Goal: Task Accomplishment & Management: Complete application form

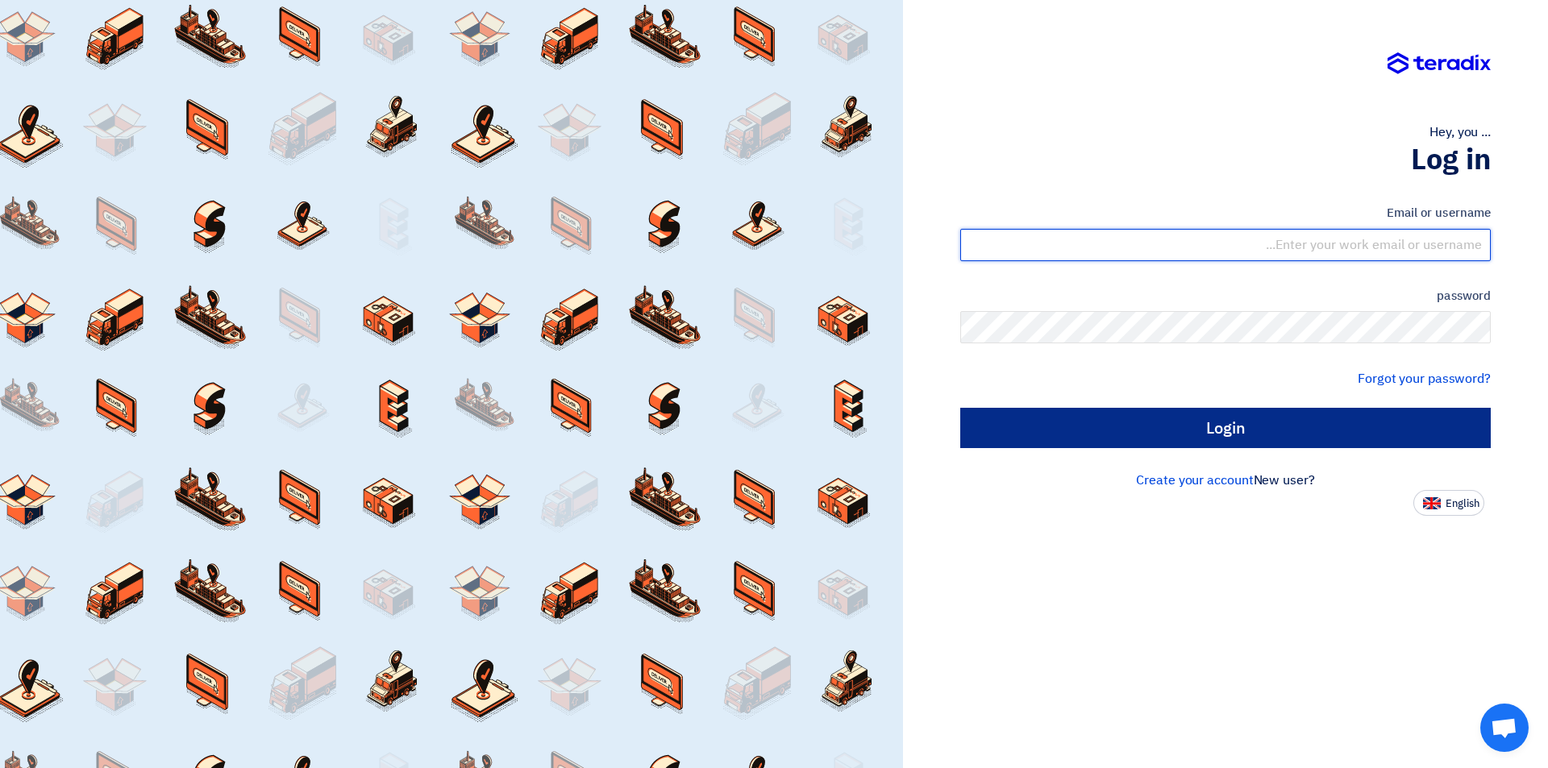
type input "sales@tareeqalkhair.com"
click at [1201, 436] on input "Login" at bounding box center [1225, 428] width 531 height 40
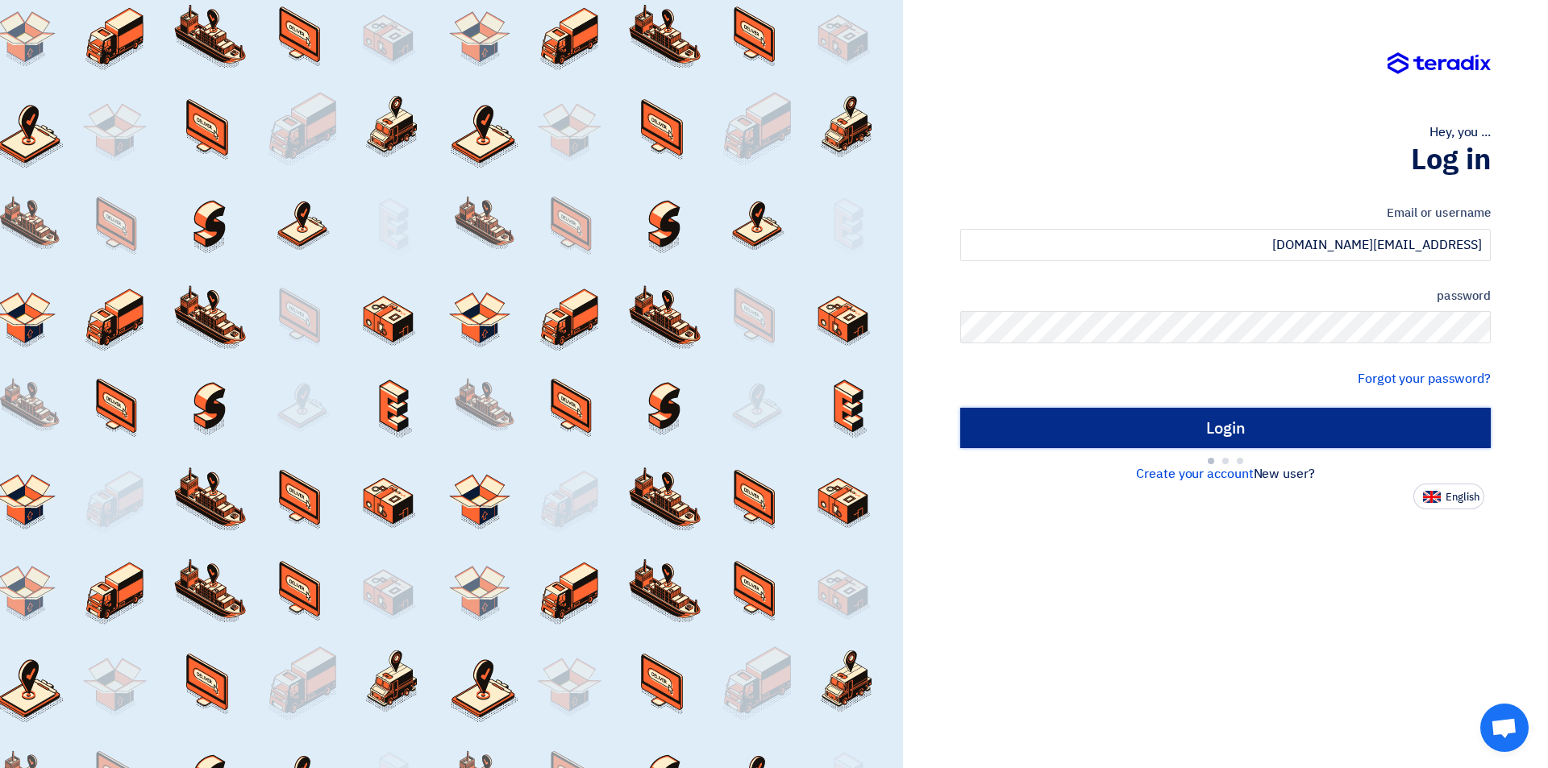
type input "Sign in"
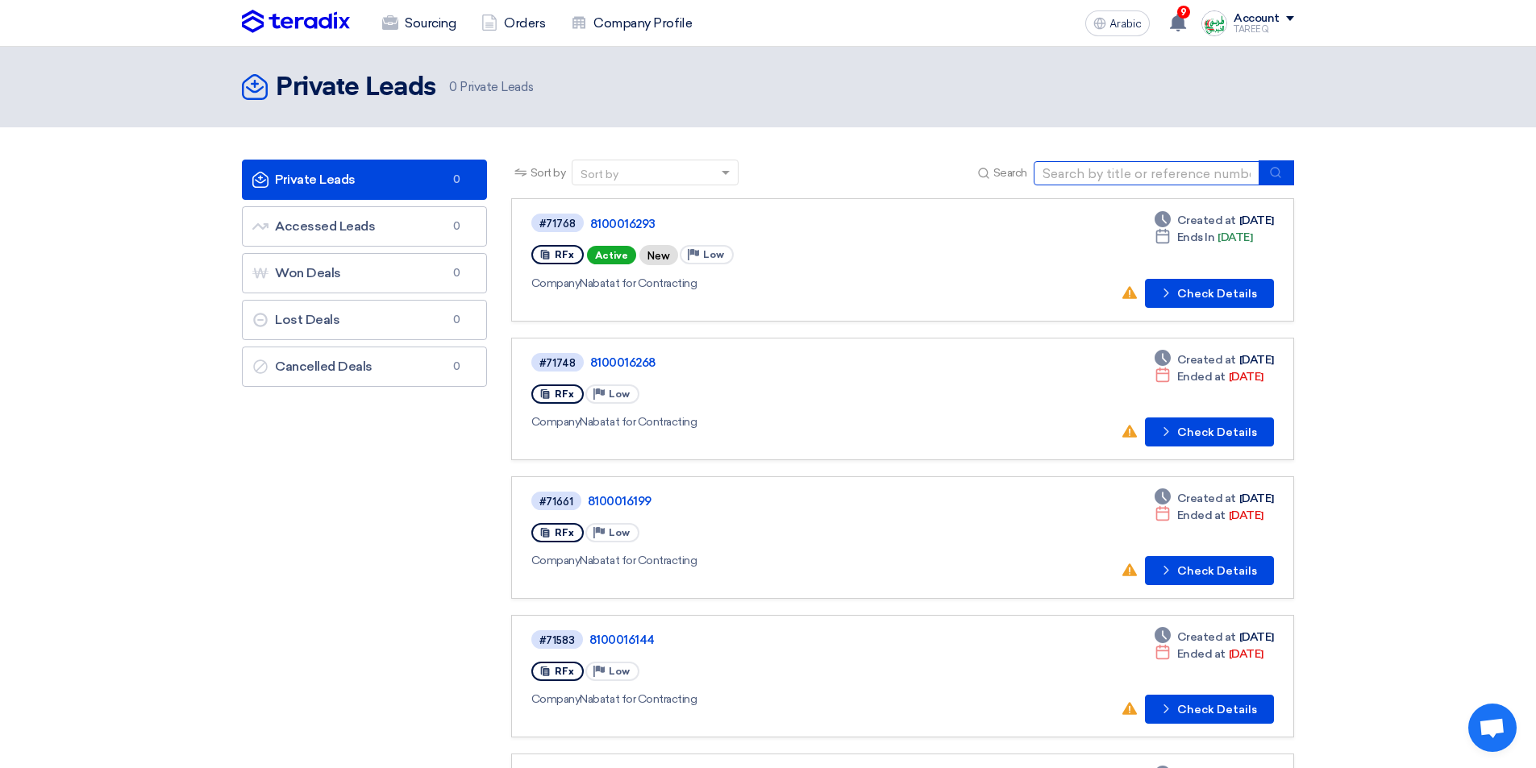
click at [1076, 178] on input at bounding box center [1147, 173] width 226 height 24
type input "71745"
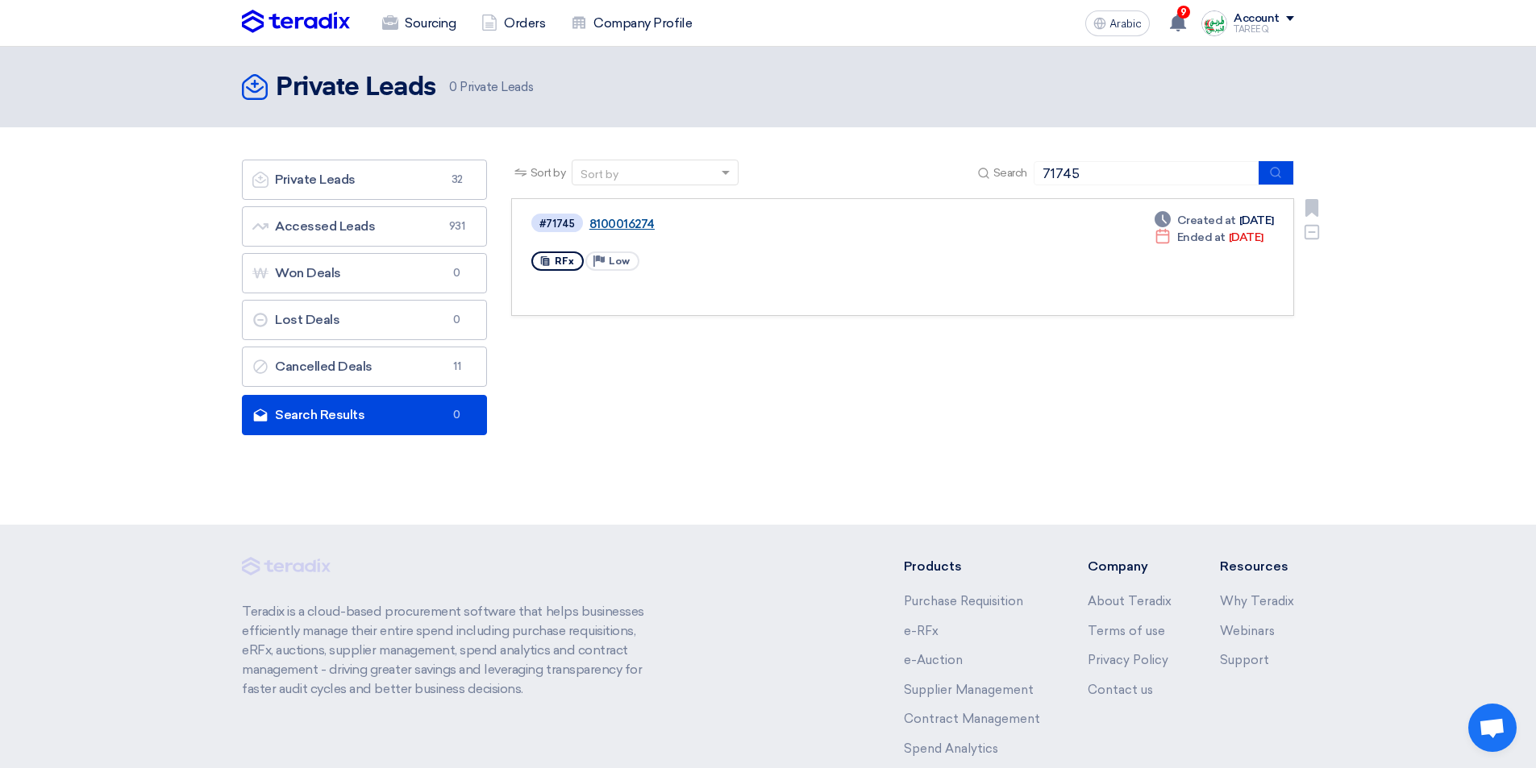
click at [627, 223] on font "8100016274" at bounding box center [621, 224] width 65 height 15
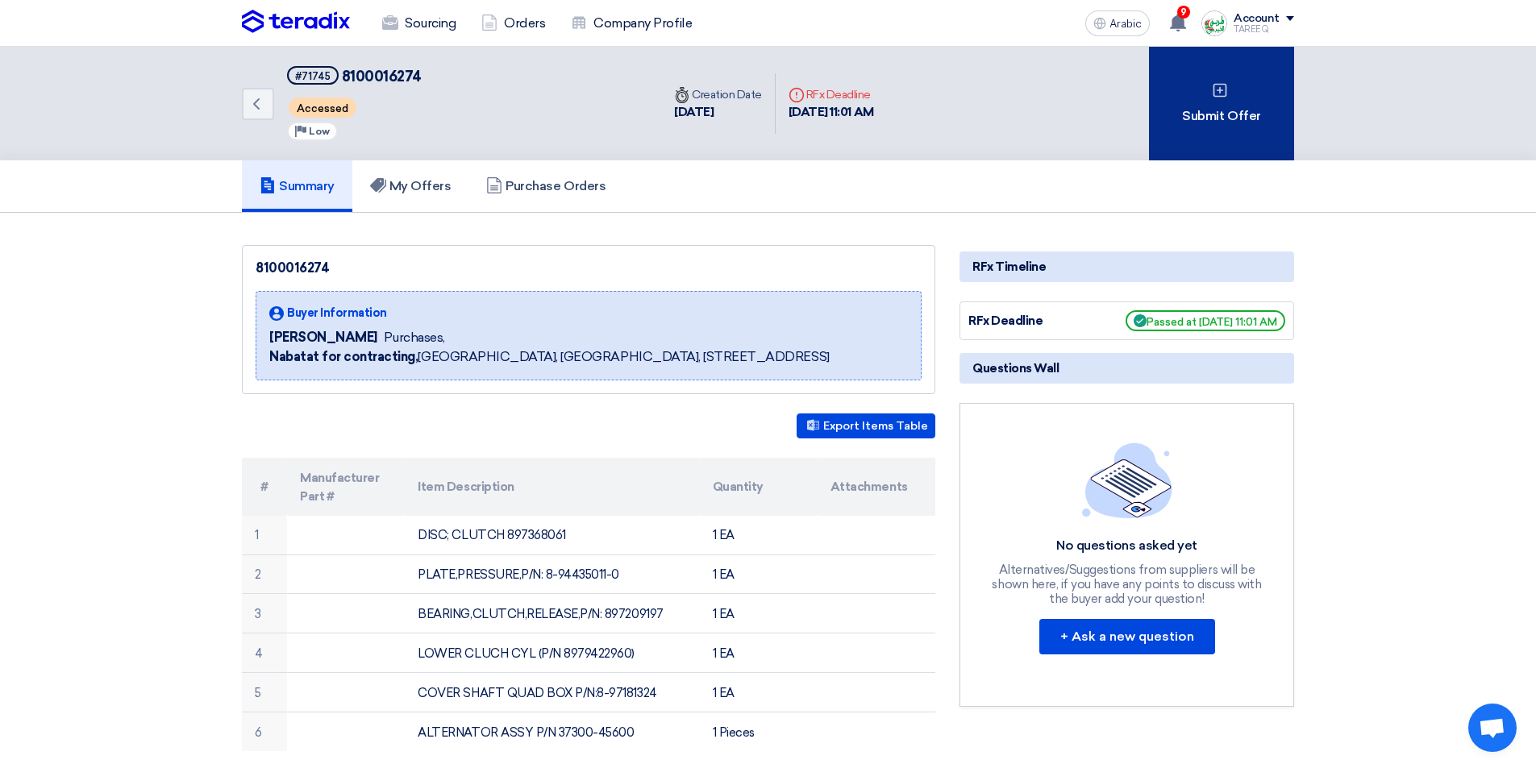
click at [1198, 137] on div "Submit Offer" at bounding box center [1221, 104] width 145 height 114
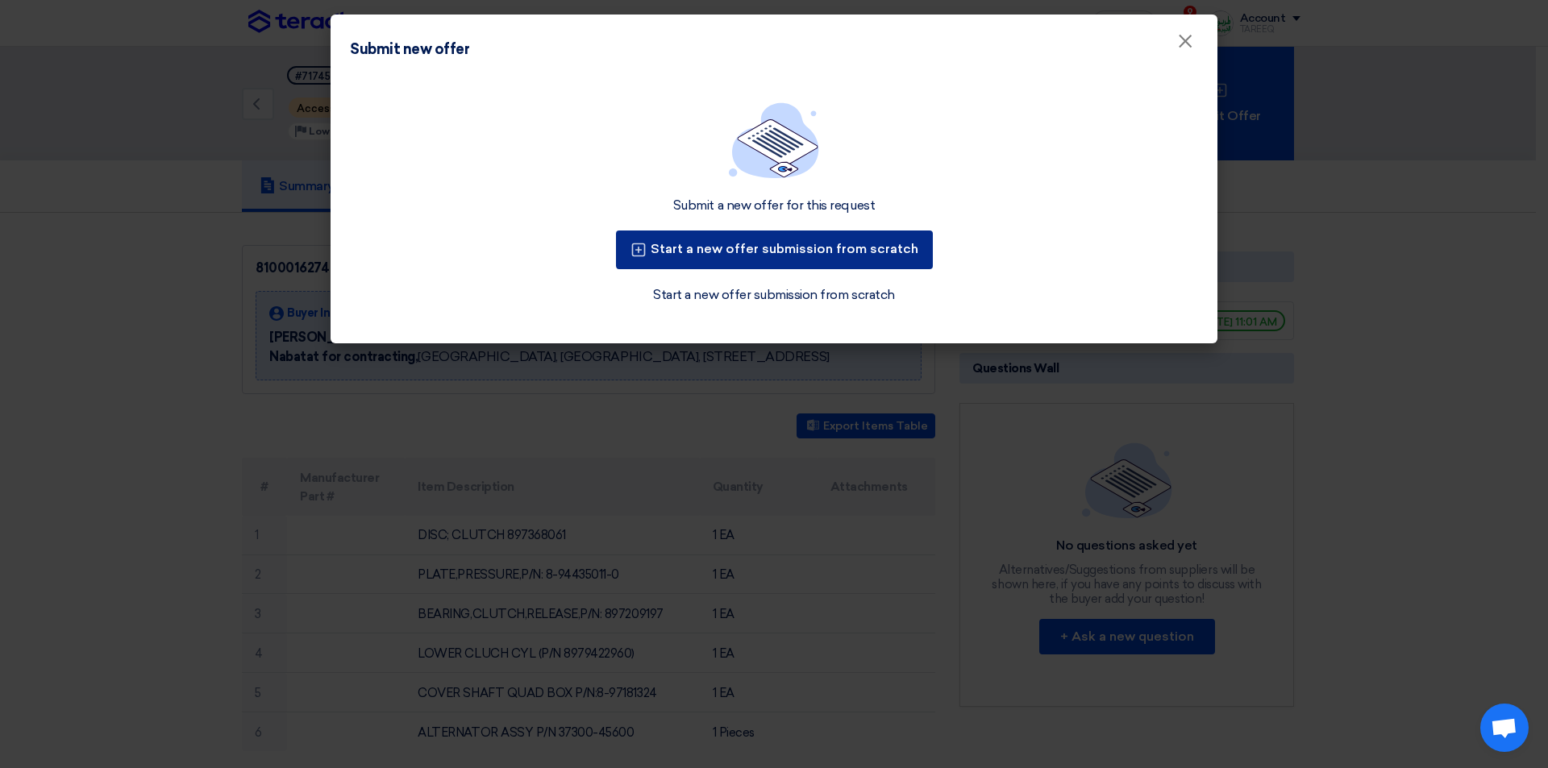
click at [762, 247] on font "Start a new offer submission from scratch" at bounding box center [785, 248] width 268 height 15
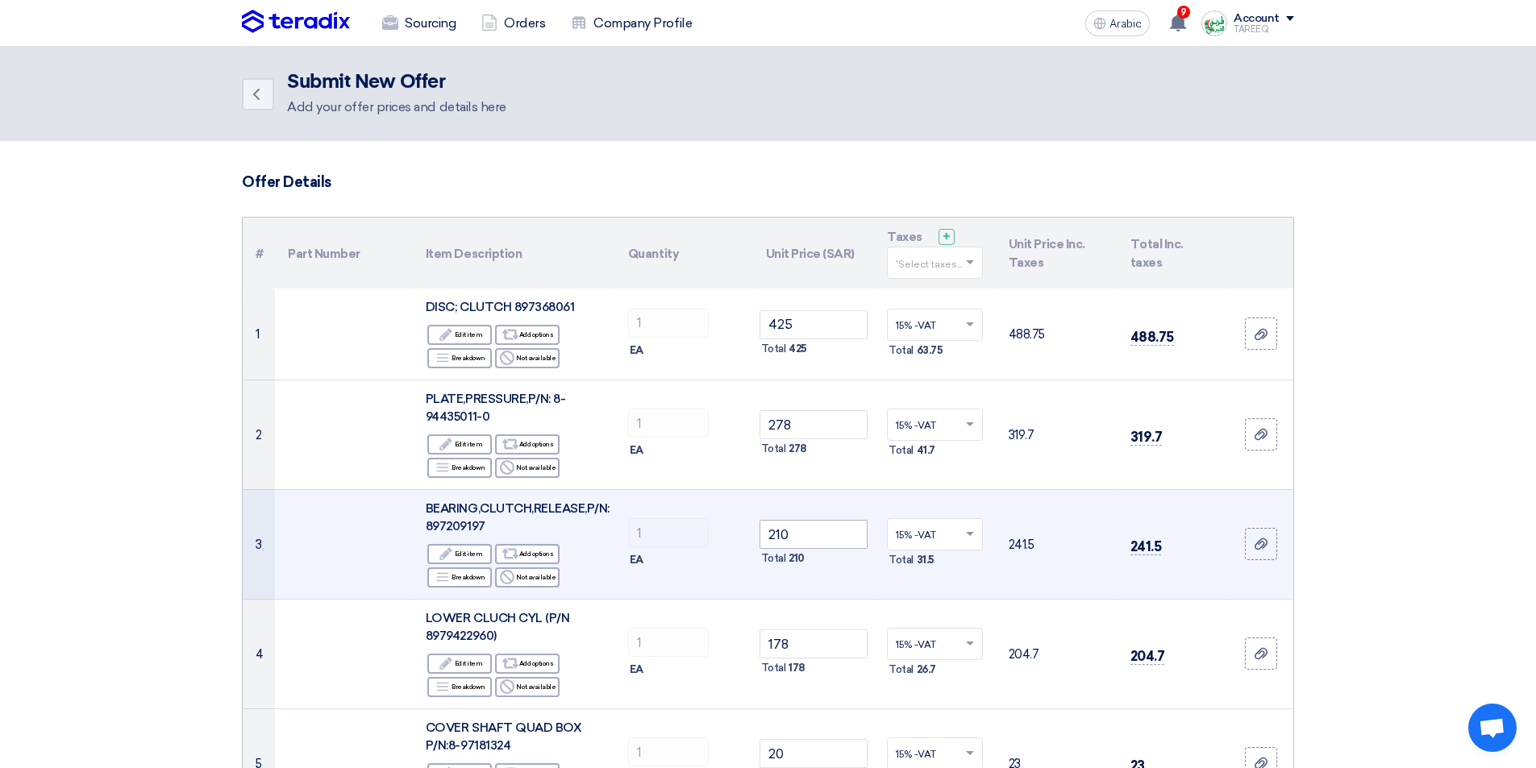
scroll to position [81, 0]
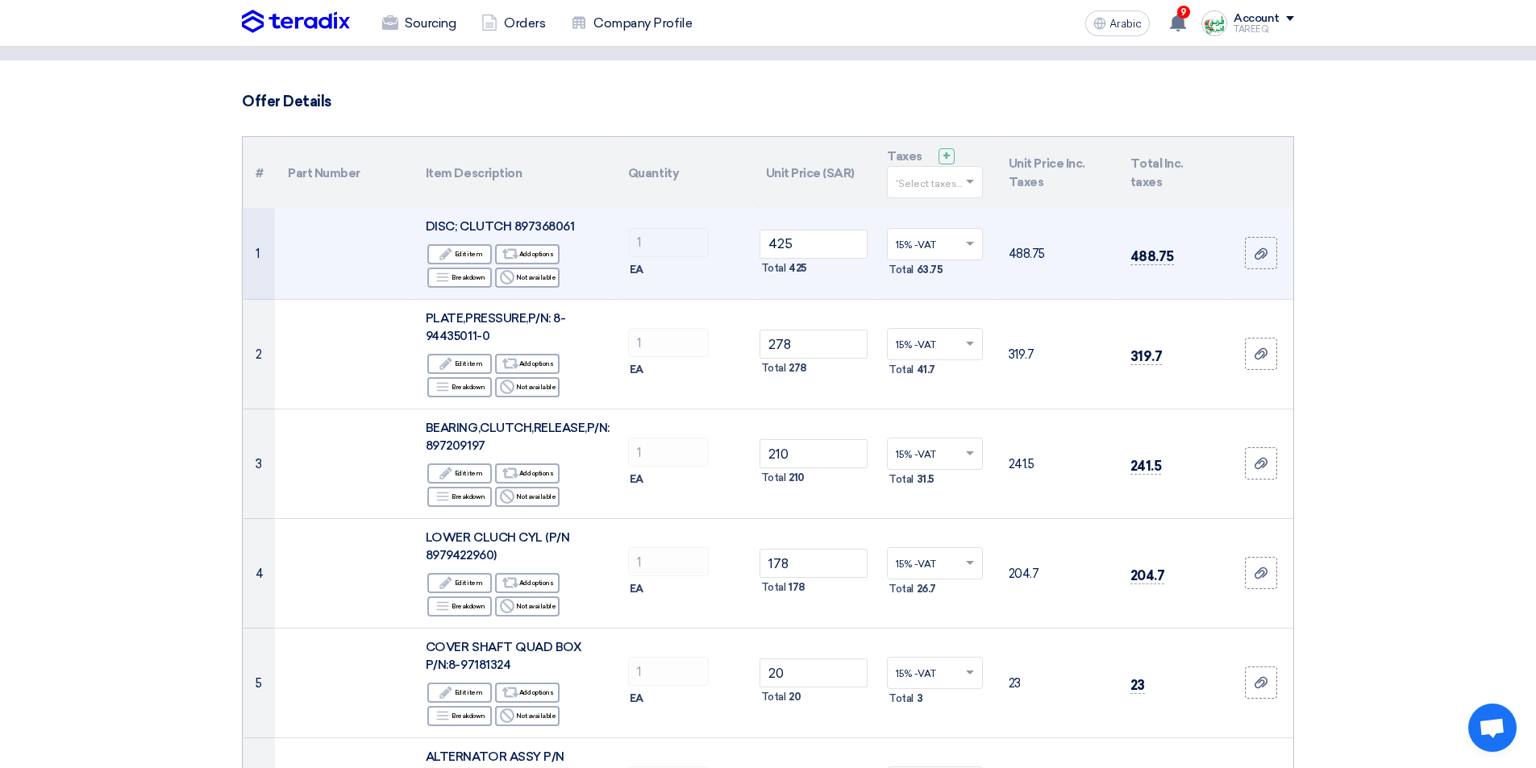
click at [552, 227] on font "DISC; CLUTCH 897368061" at bounding box center [500, 226] width 148 height 15
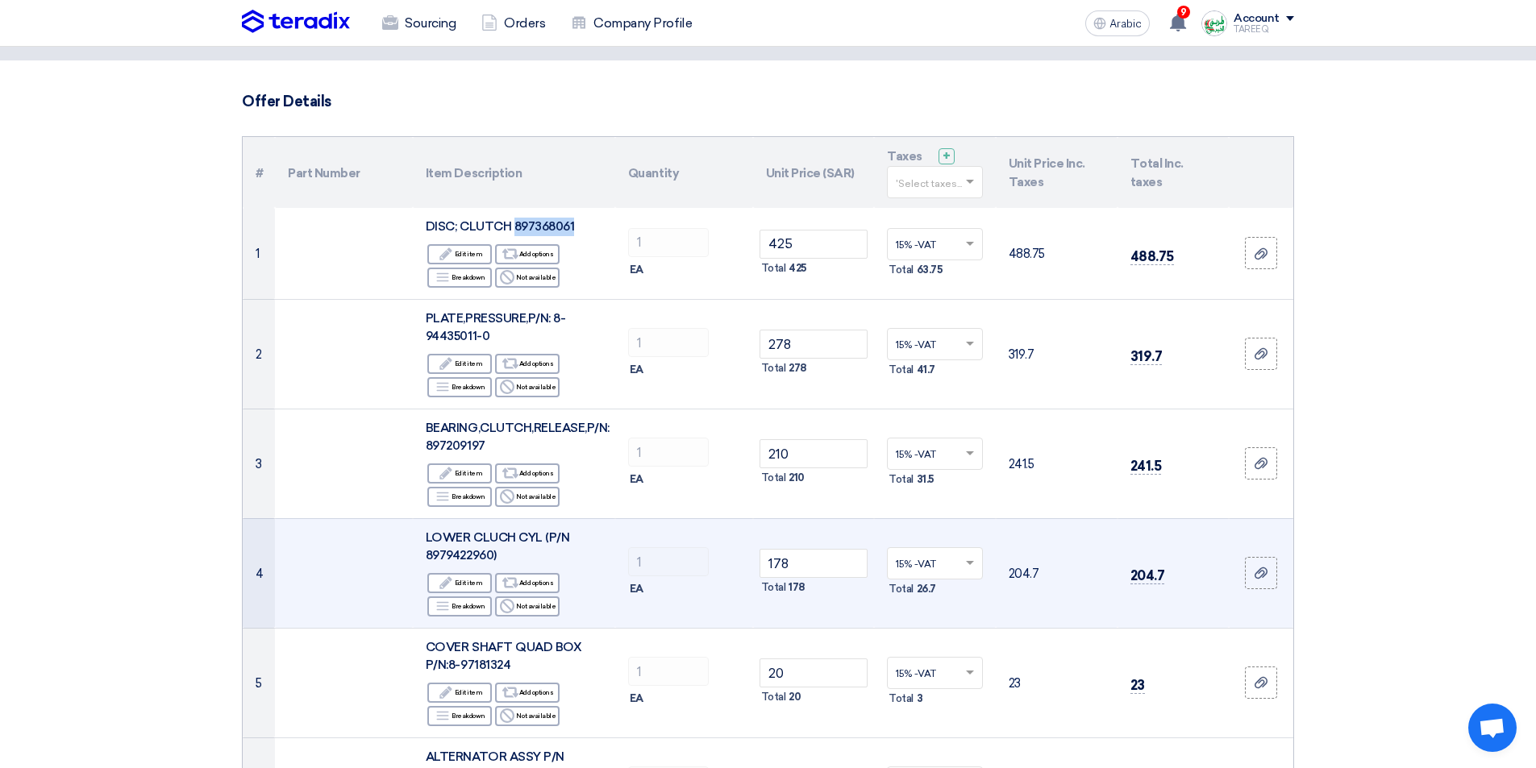
copy font "897368061"
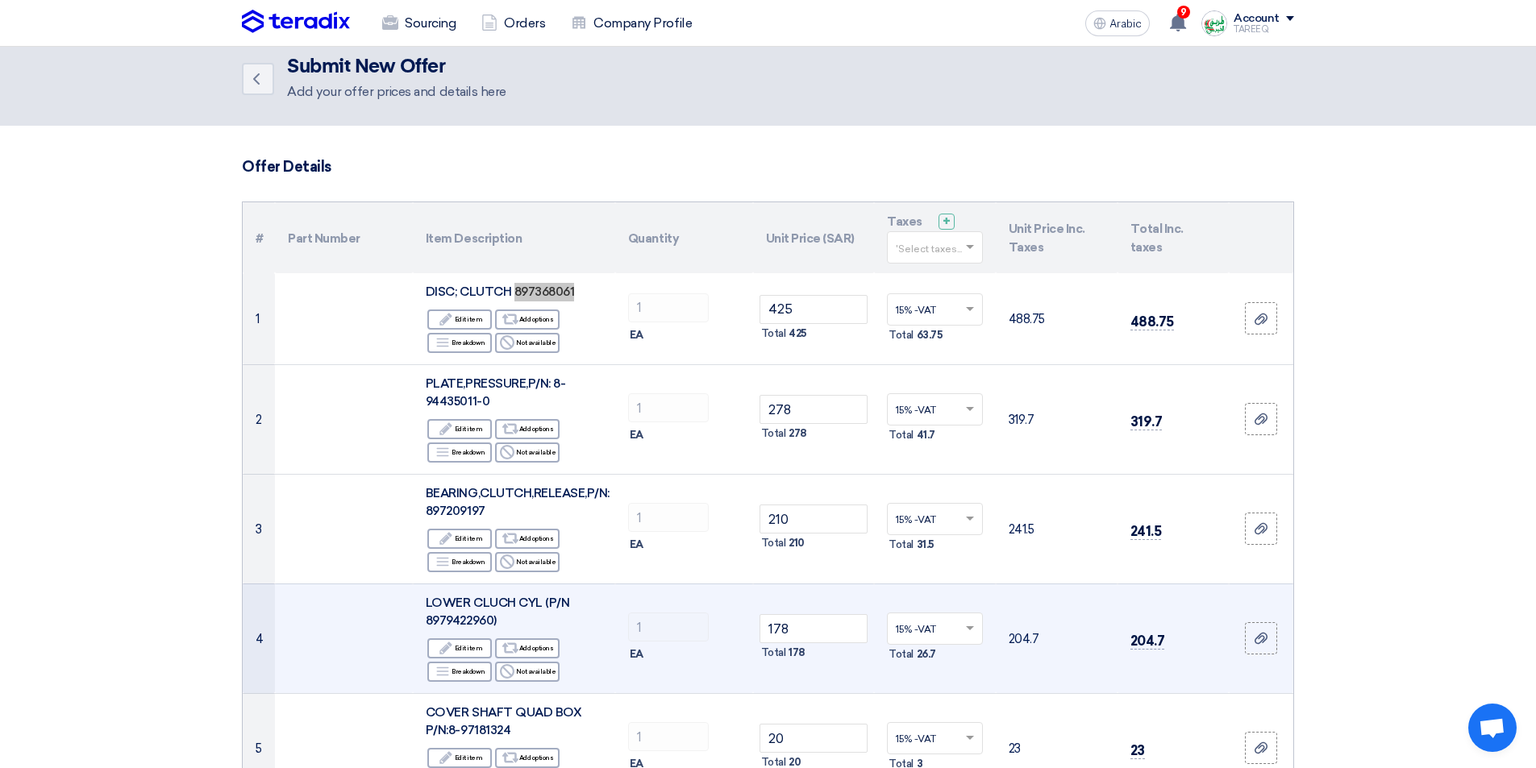
scroll to position [0, 0]
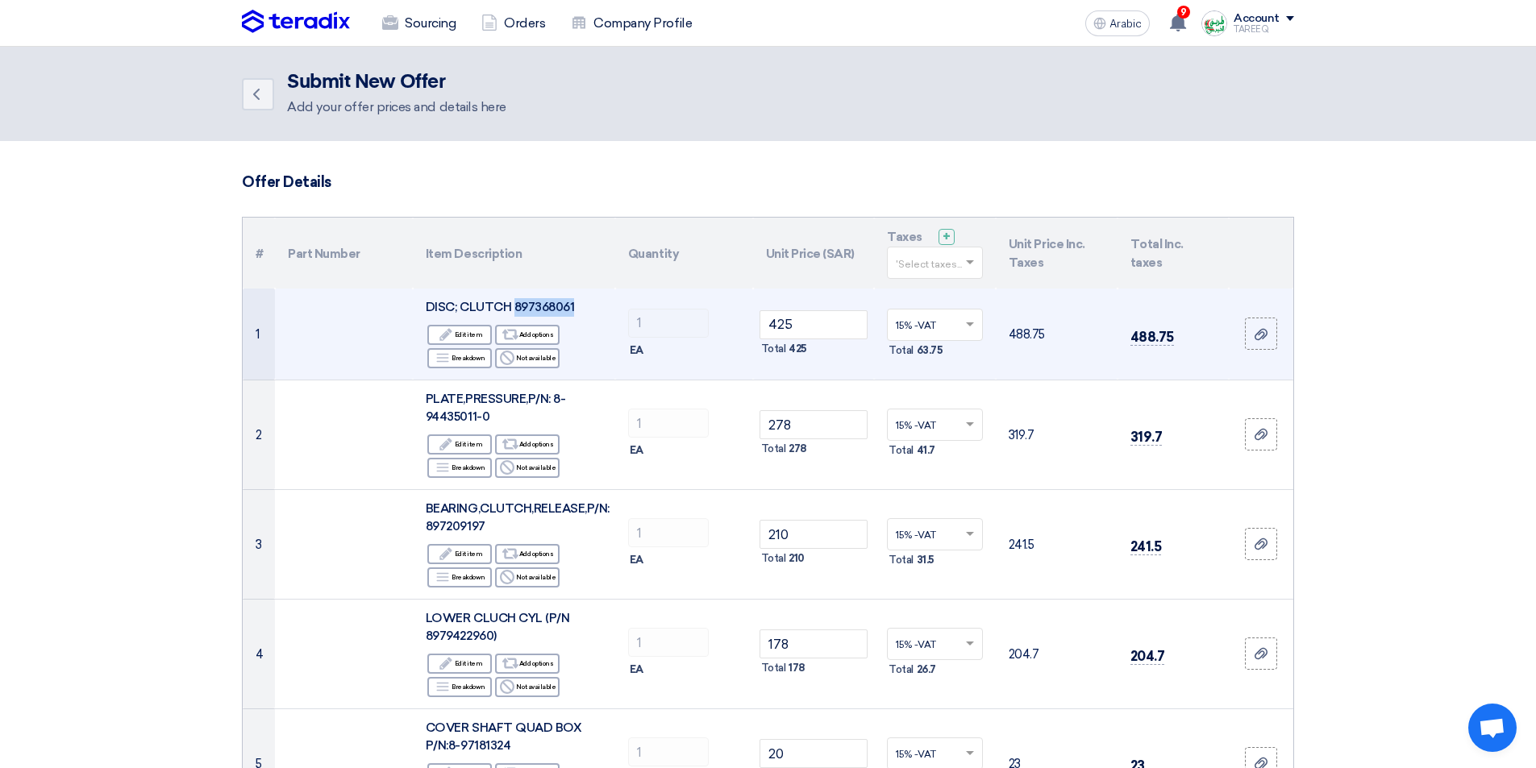
click at [599, 294] on td "DISC; CLUTCH 897368061 Edit Edit item Alternative Add options Breakdown Breakdo…" at bounding box center [514, 334] width 202 height 91
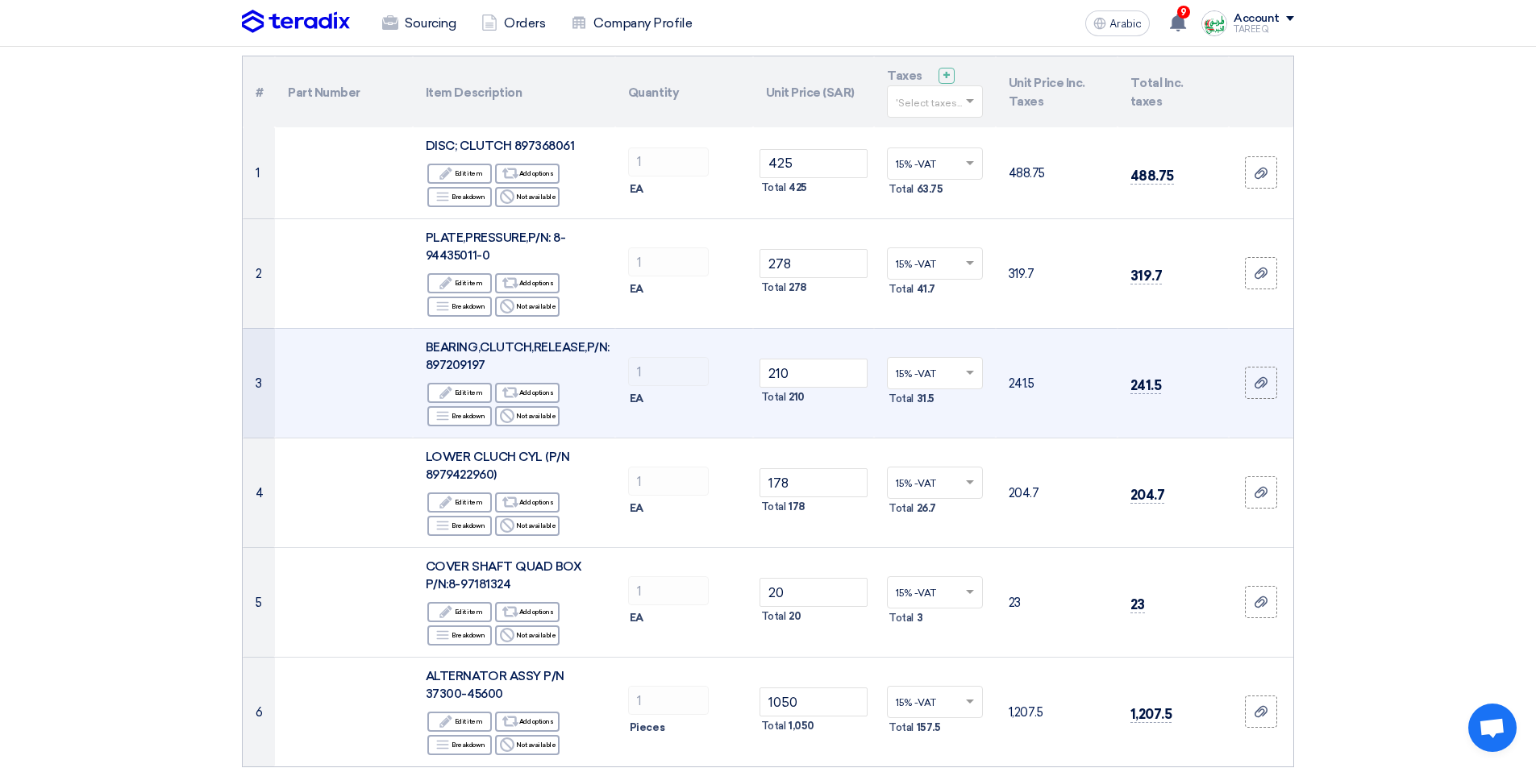
scroll to position [242, 0]
